Goal: Find specific page/section: Find specific page/section

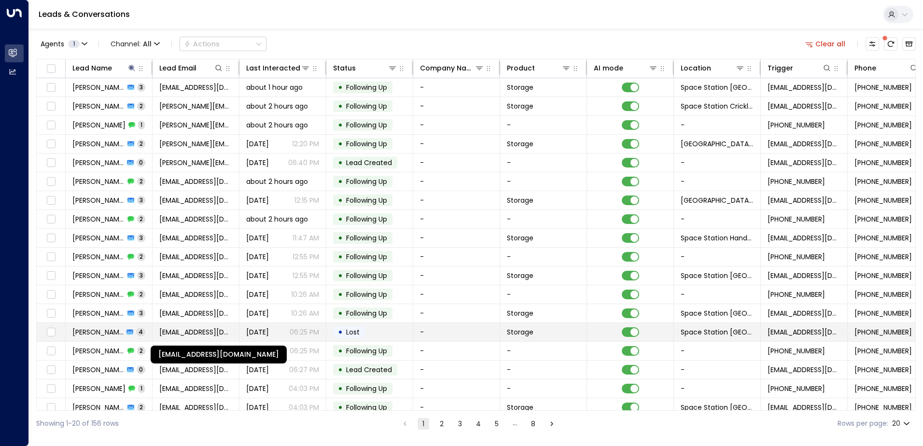
click at [204, 334] on span "[EMAIL_ADDRESS][DOMAIN_NAME]" at bounding box center [195, 332] width 73 height 10
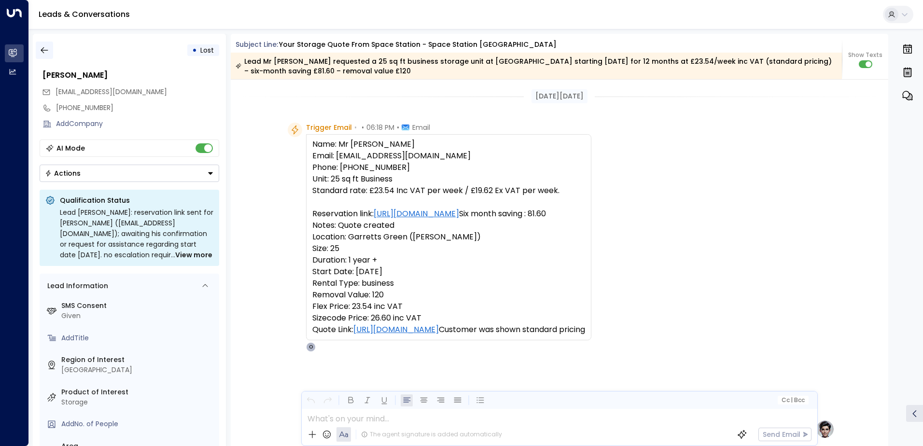
click at [43, 50] on icon "button" at bounding box center [45, 50] width 10 height 10
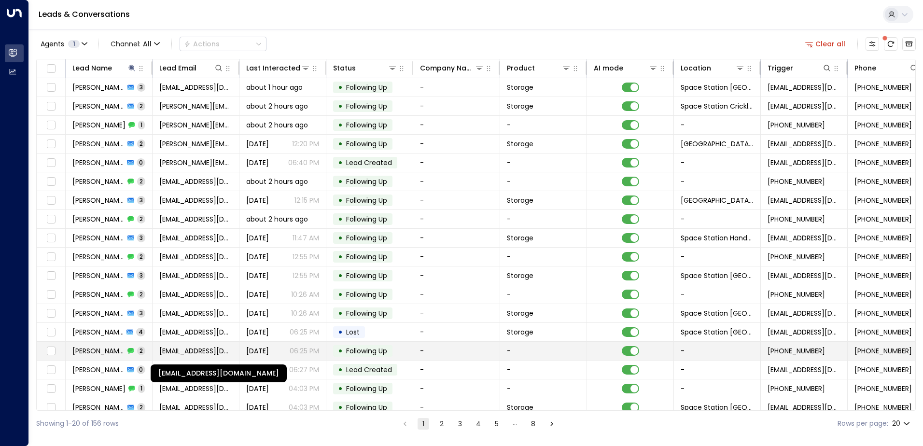
click at [193, 350] on span "[EMAIL_ADDRESS][DOMAIN_NAME]" at bounding box center [195, 351] width 73 height 10
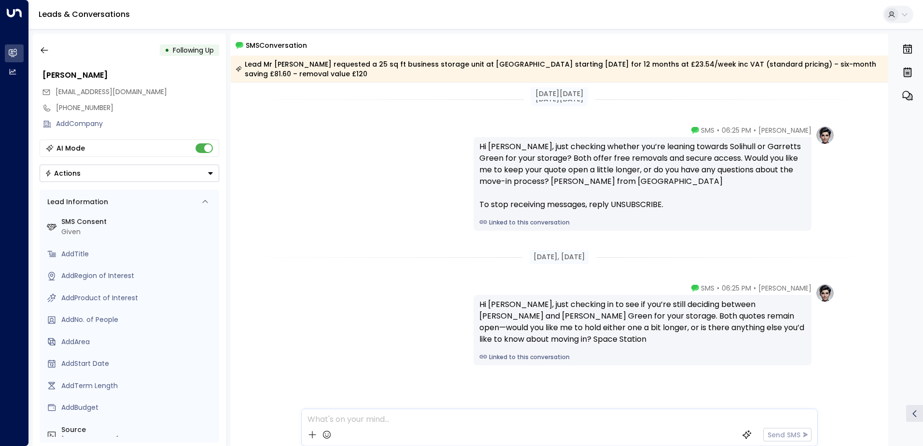
scroll to position [16, 0]
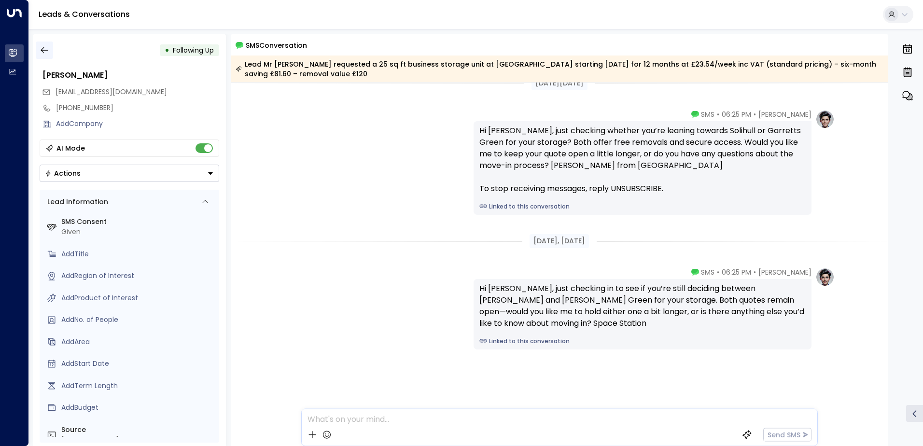
click at [46, 52] on icon "button" at bounding box center [45, 50] width 10 height 10
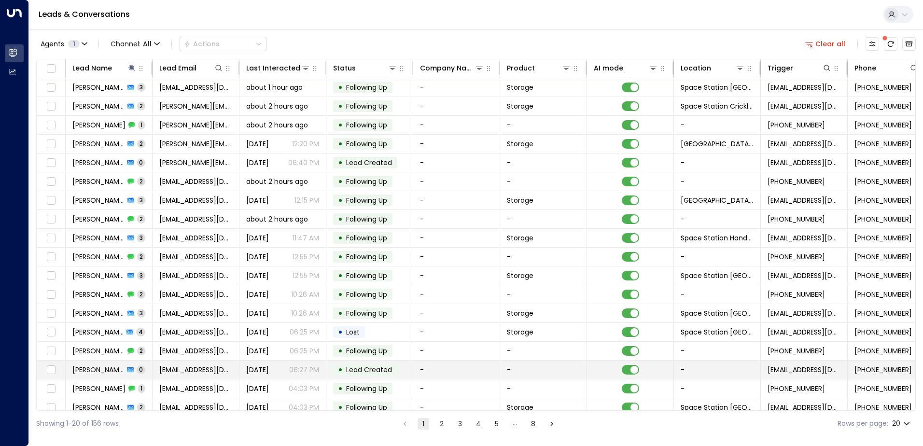
click at [116, 366] on span "[PERSON_NAME]" at bounding box center [98, 370] width 52 height 10
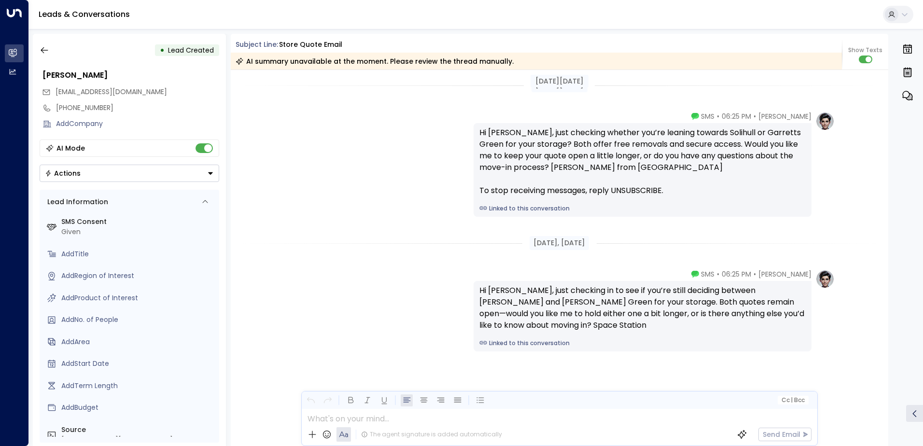
scroll to position [343, 0]
